Goal: Check status: Check status

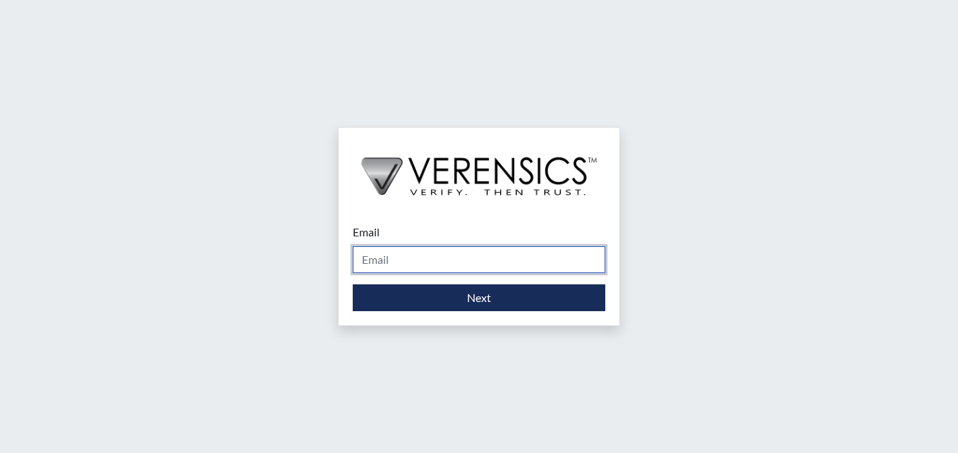
click at [363, 268] on input "Email" at bounding box center [479, 259] width 253 height 27
type input "stacy-ann.parker@gdc.ga.gov"
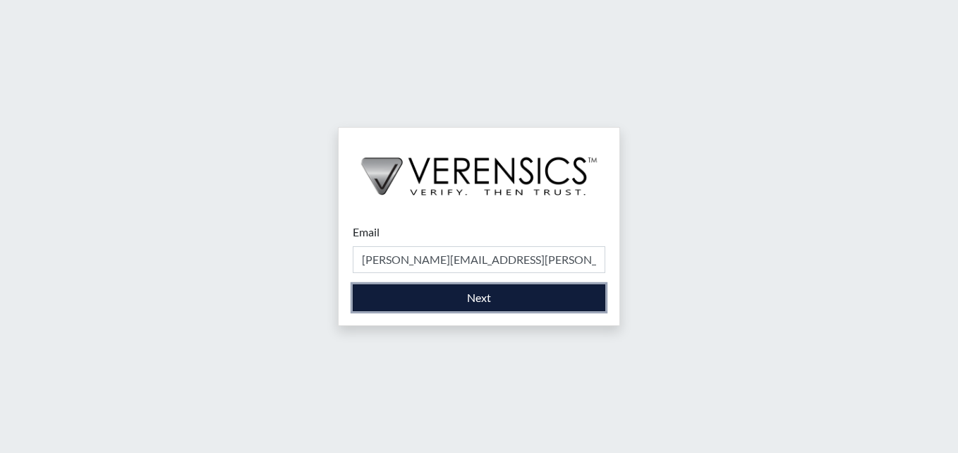
click at [414, 292] on button "Next" at bounding box center [479, 297] width 253 height 27
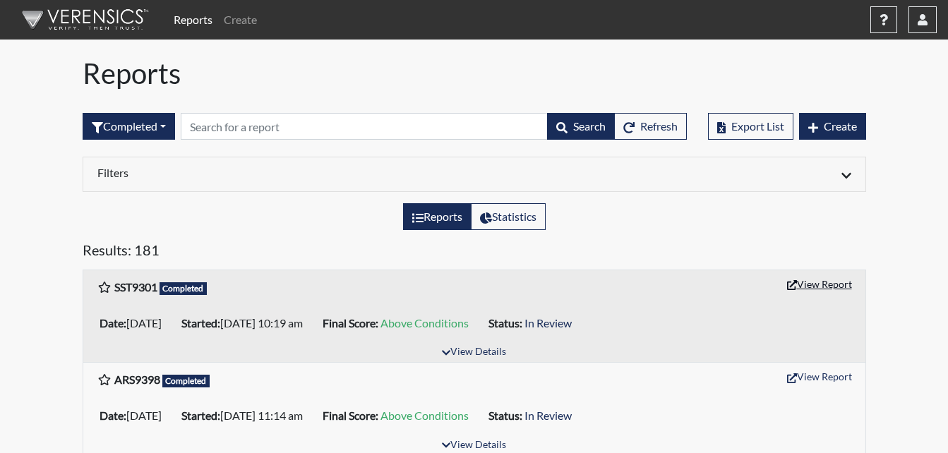
click at [819, 282] on button "View Report" at bounding box center [819, 284] width 78 height 22
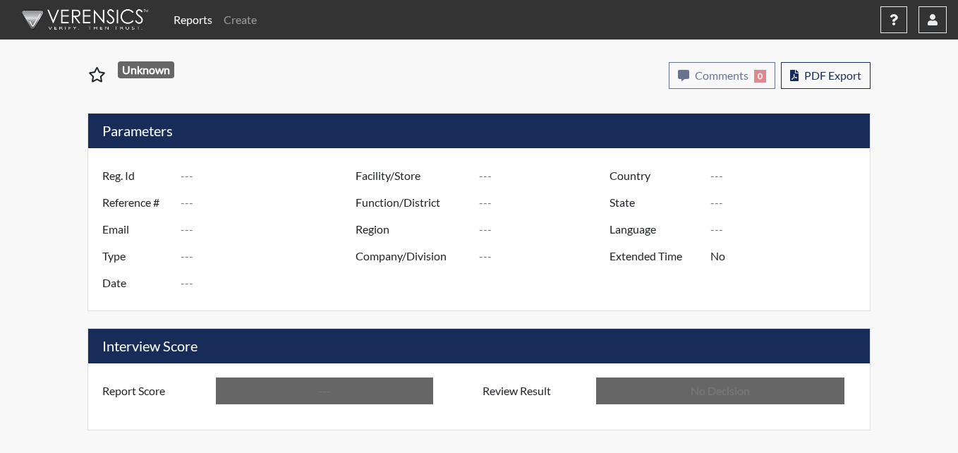
type input "SST9301"
type input "50909"
type input "---"
type input "Corrections Pre-Employment"
type input "Aug 25, 2025"
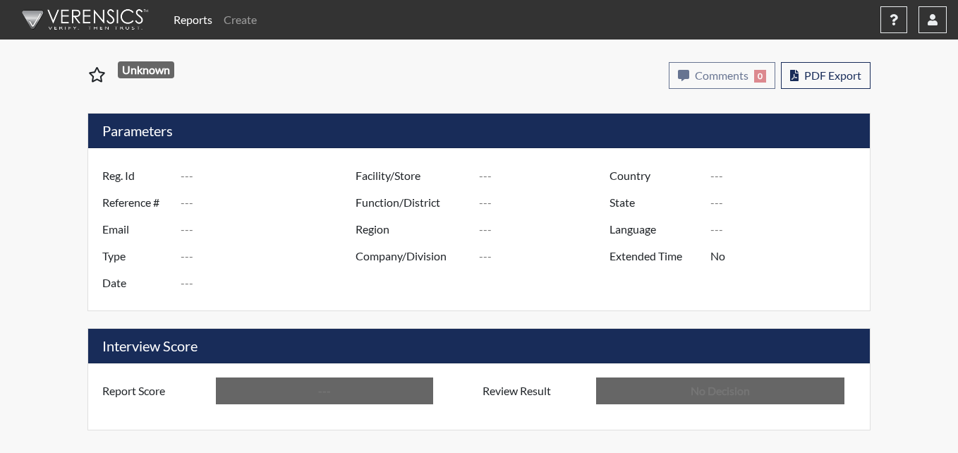
type input "Metro TC"
type input "United States"
type input "Georgia"
type input "English"
type input "Above Conditions"
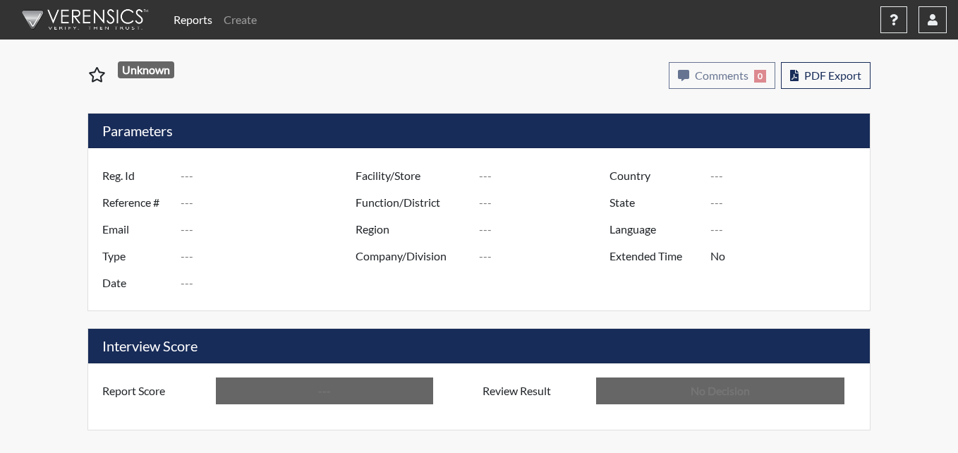
type input "In Review"
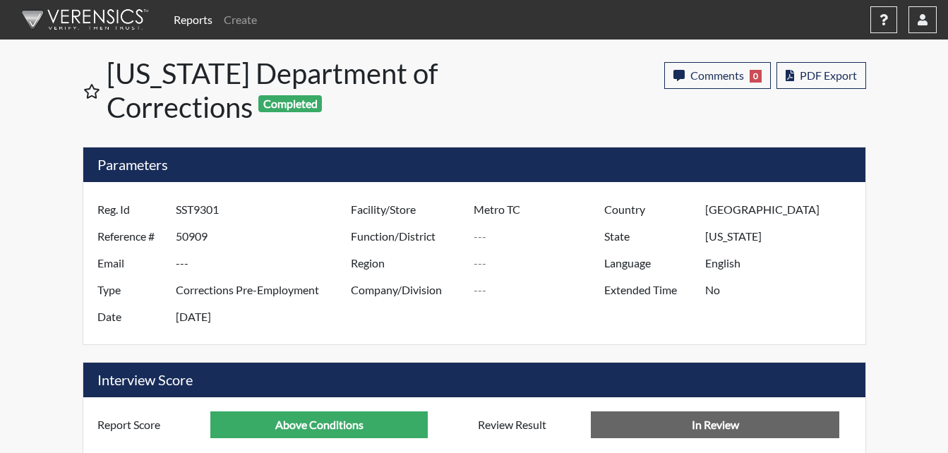
scroll to position [705317, 704965]
click at [927, 11] on button "button" at bounding box center [922, 19] width 28 height 27
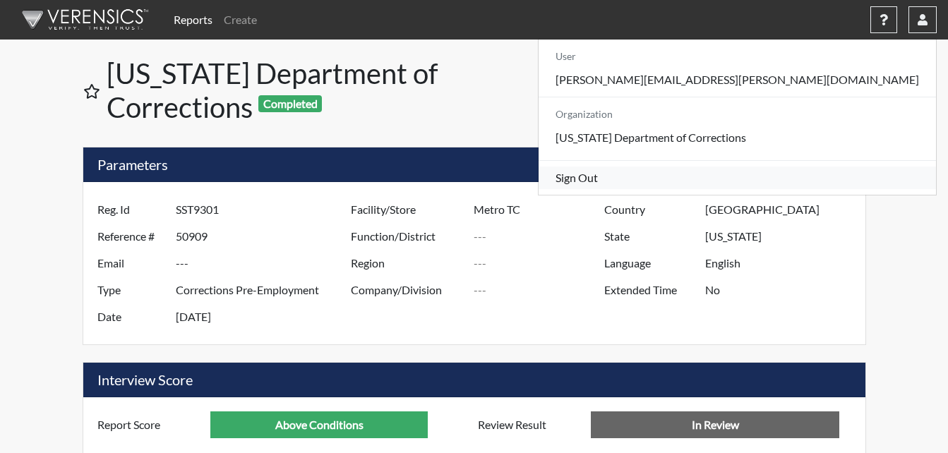
click at [823, 189] on link "Sign Out" at bounding box center [736, 178] width 397 height 23
